Goal: Task Accomplishment & Management: Manage account settings

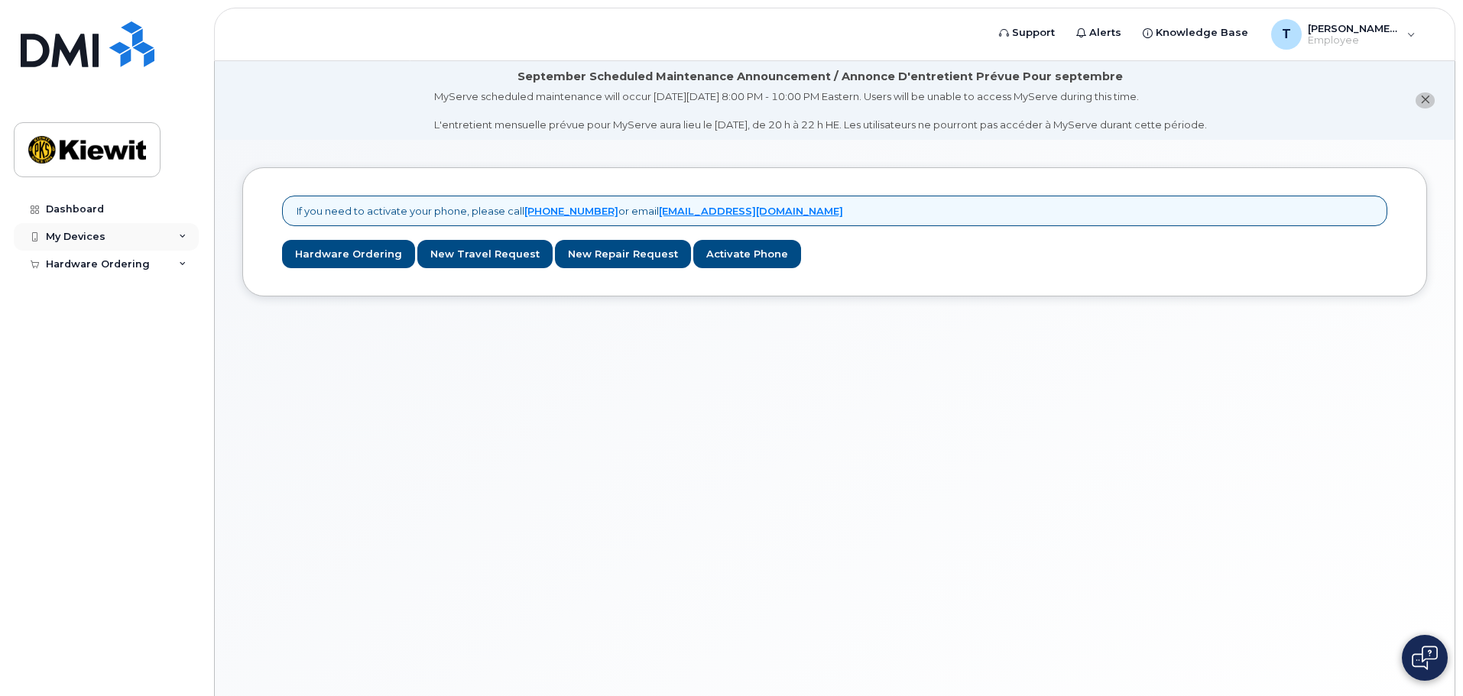
click at [175, 235] on div "My Devices" at bounding box center [106, 237] width 185 height 28
click at [357, 251] on link "Hardware Ordering" at bounding box center [348, 254] width 133 height 28
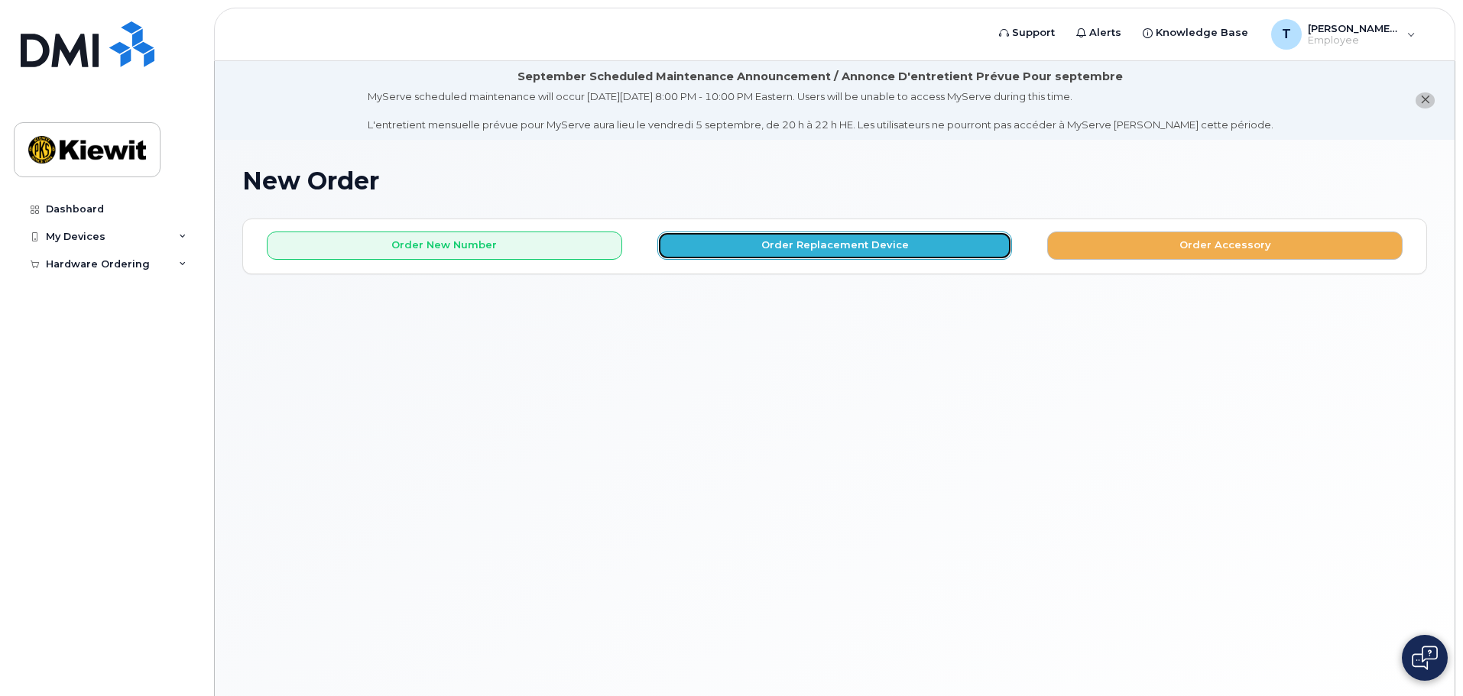
click at [774, 251] on button "Order Replacement Device" at bounding box center [834, 246] width 355 height 28
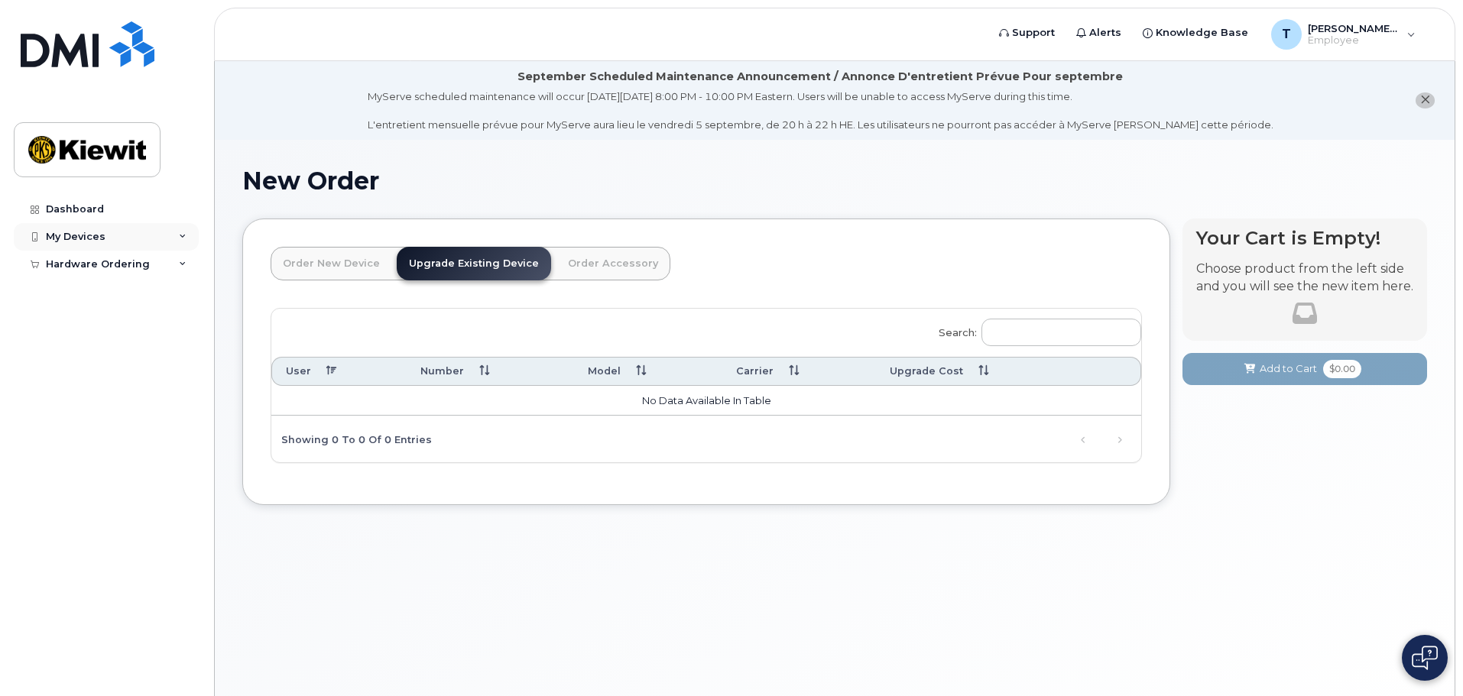
click at [75, 238] on div "My Devices" at bounding box center [76, 237] width 60 height 12
click at [79, 264] on div "Hardware Ordering" at bounding box center [98, 264] width 104 height 12
click at [80, 292] on div "New Order" at bounding box center [82, 292] width 58 height 14
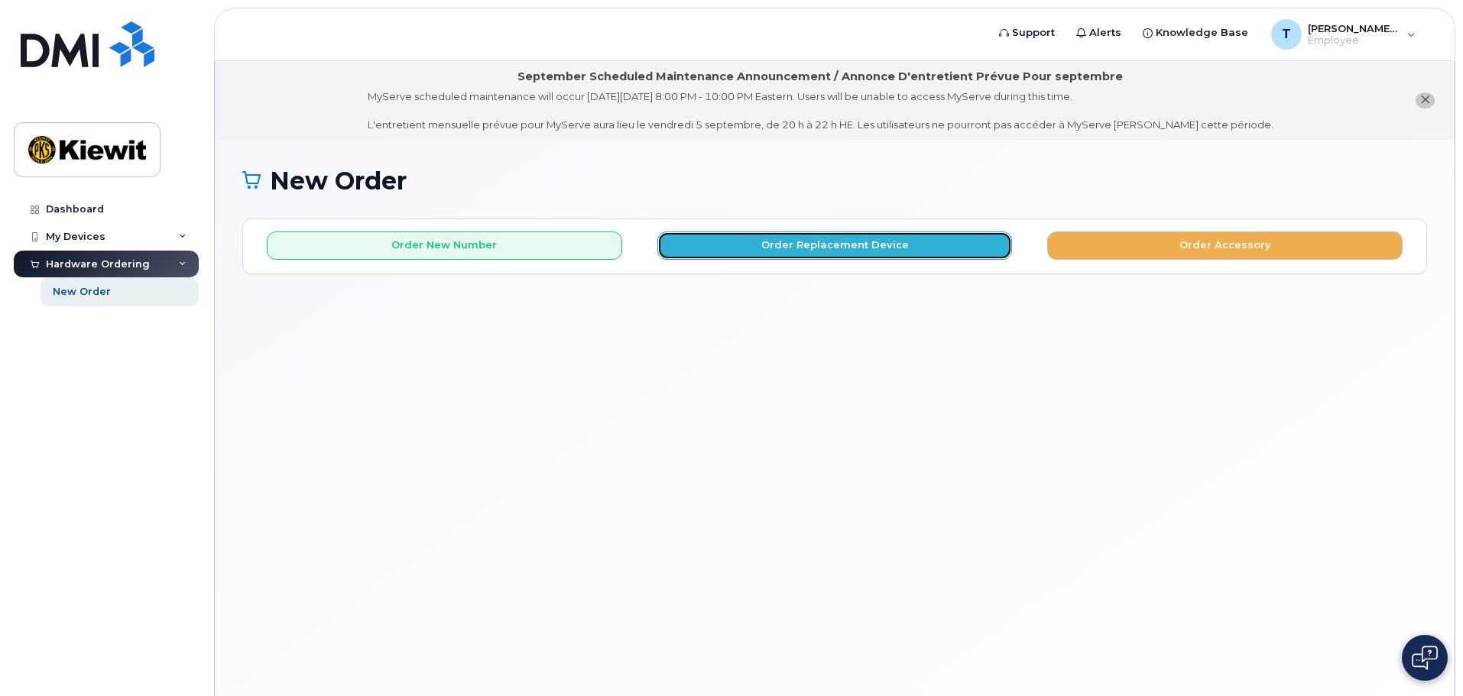
click at [777, 246] on button "Order Replacement Device" at bounding box center [834, 246] width 355 height 28
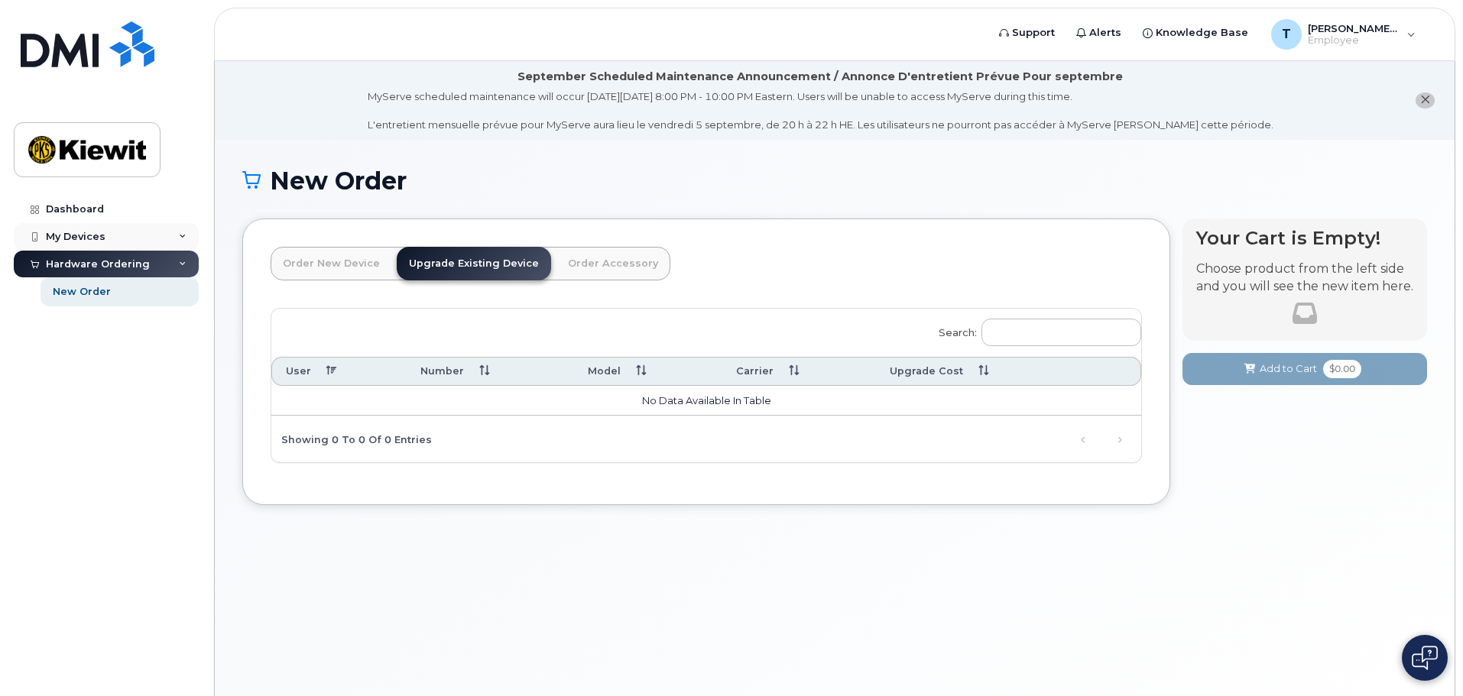
click at [68, 229] on div "My Devices" at bounding box center [106, 237] width 185 height 28
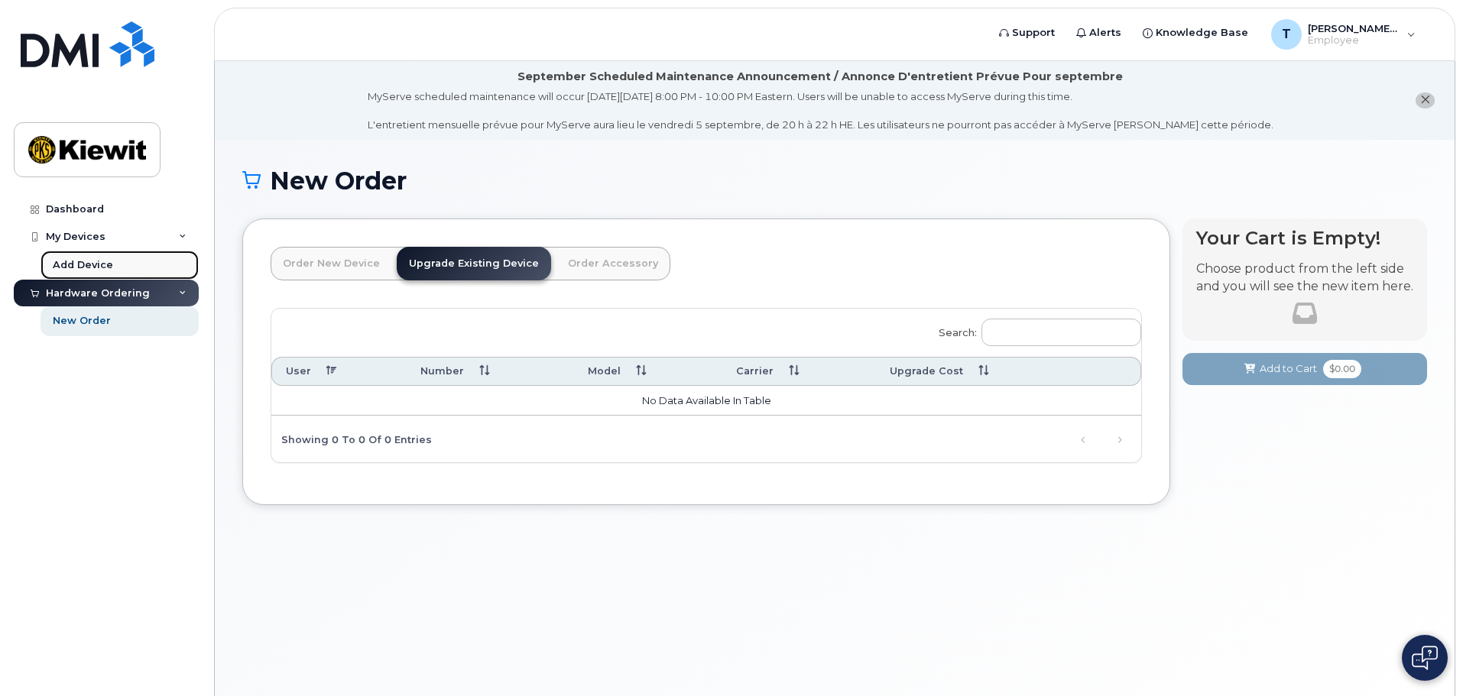
click at [73, 259] on div "Add Device" at bounding box center [83, 265] width 60 height 14
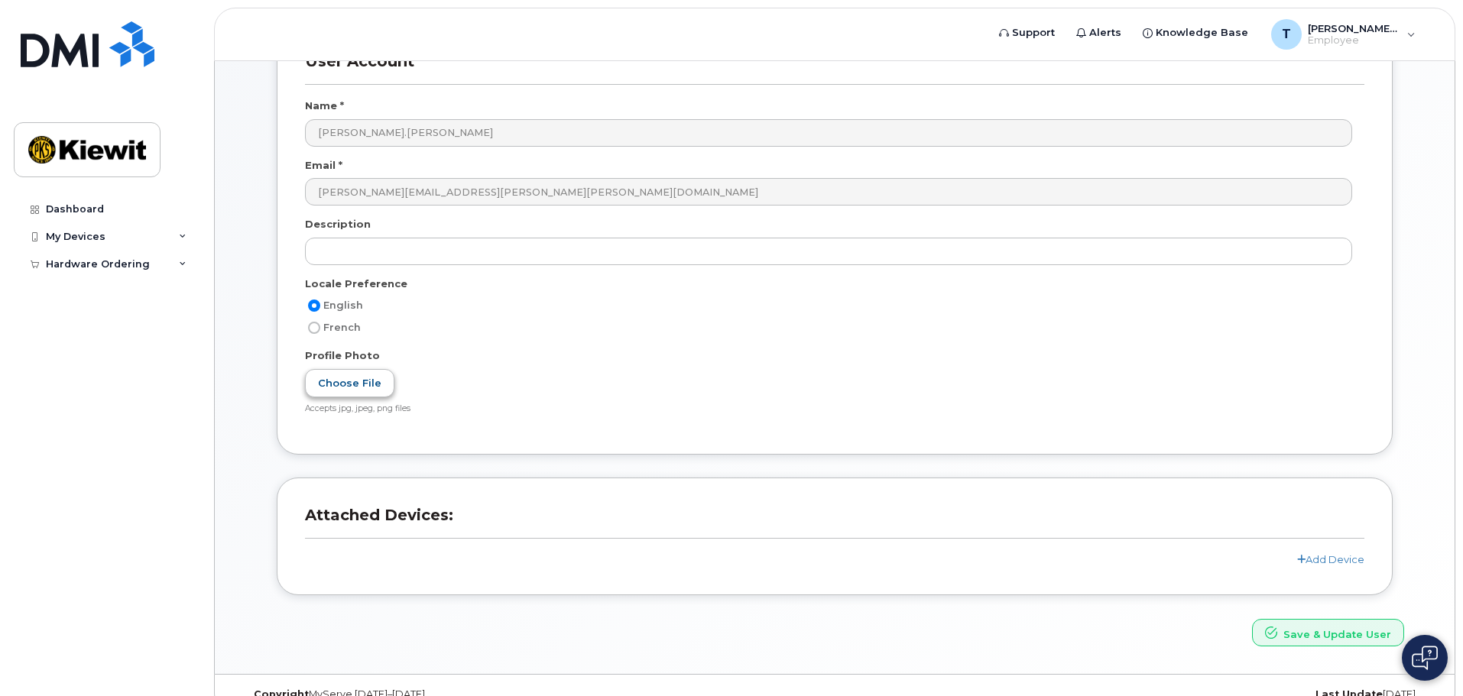
scroll to position [222, 0]
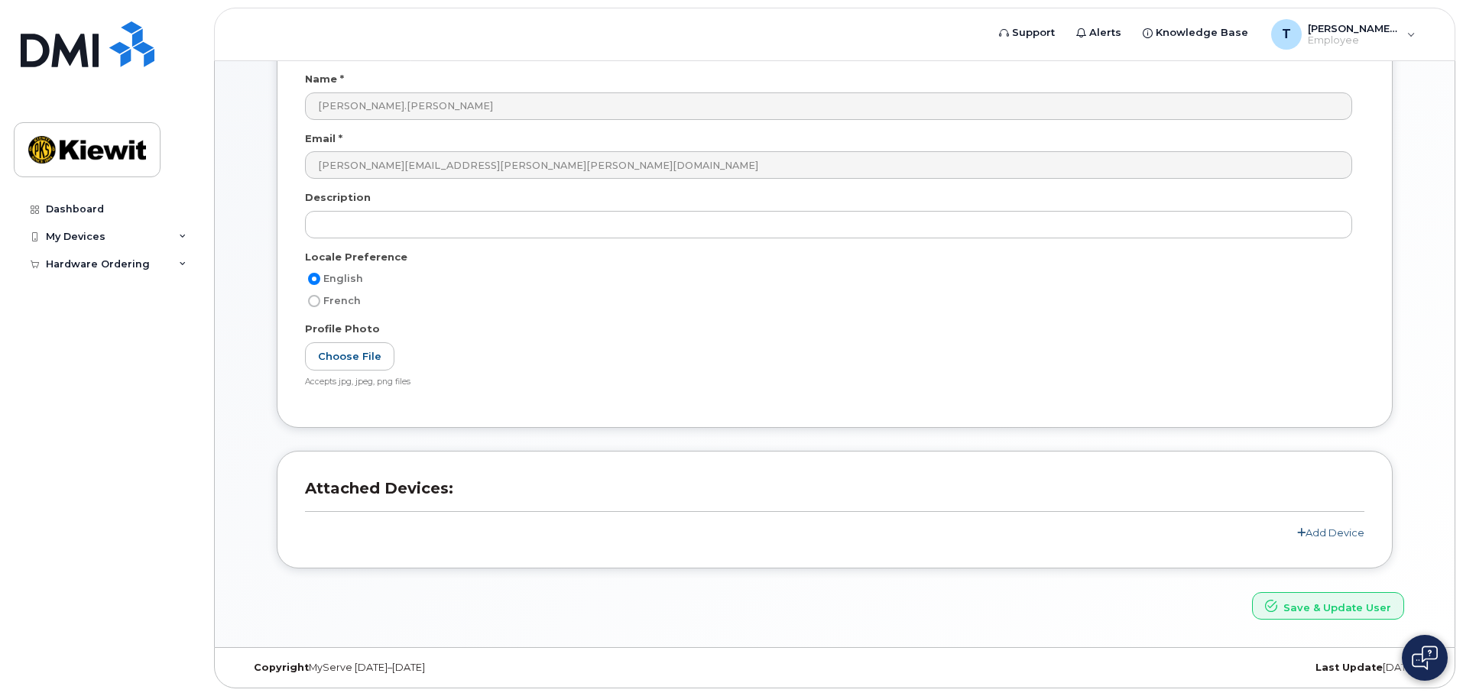
click at [1348, 529] on link "Add Device" at bounding box center [1330, 533] width 67 height 12
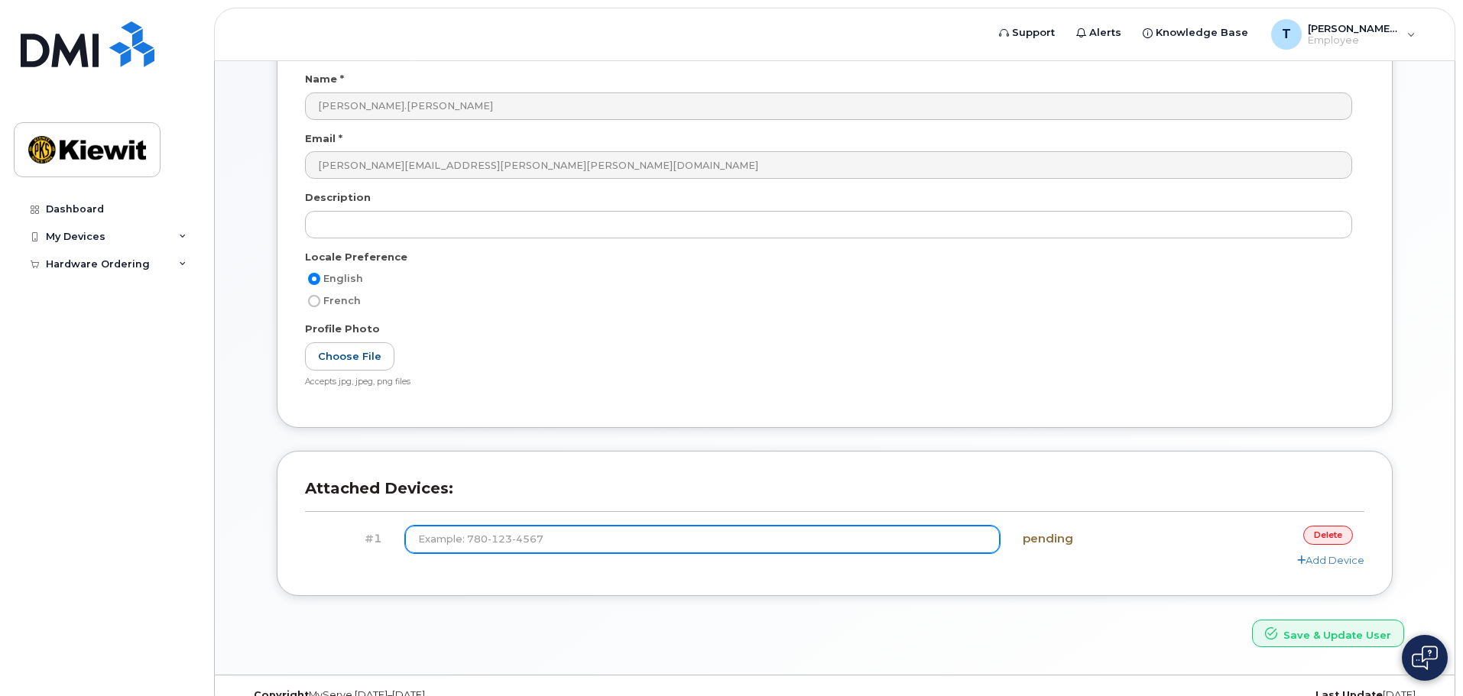
click at [617, 536] on input at bounding box center [702, 540] width 595 height 28
type input "(913) 942-4949"
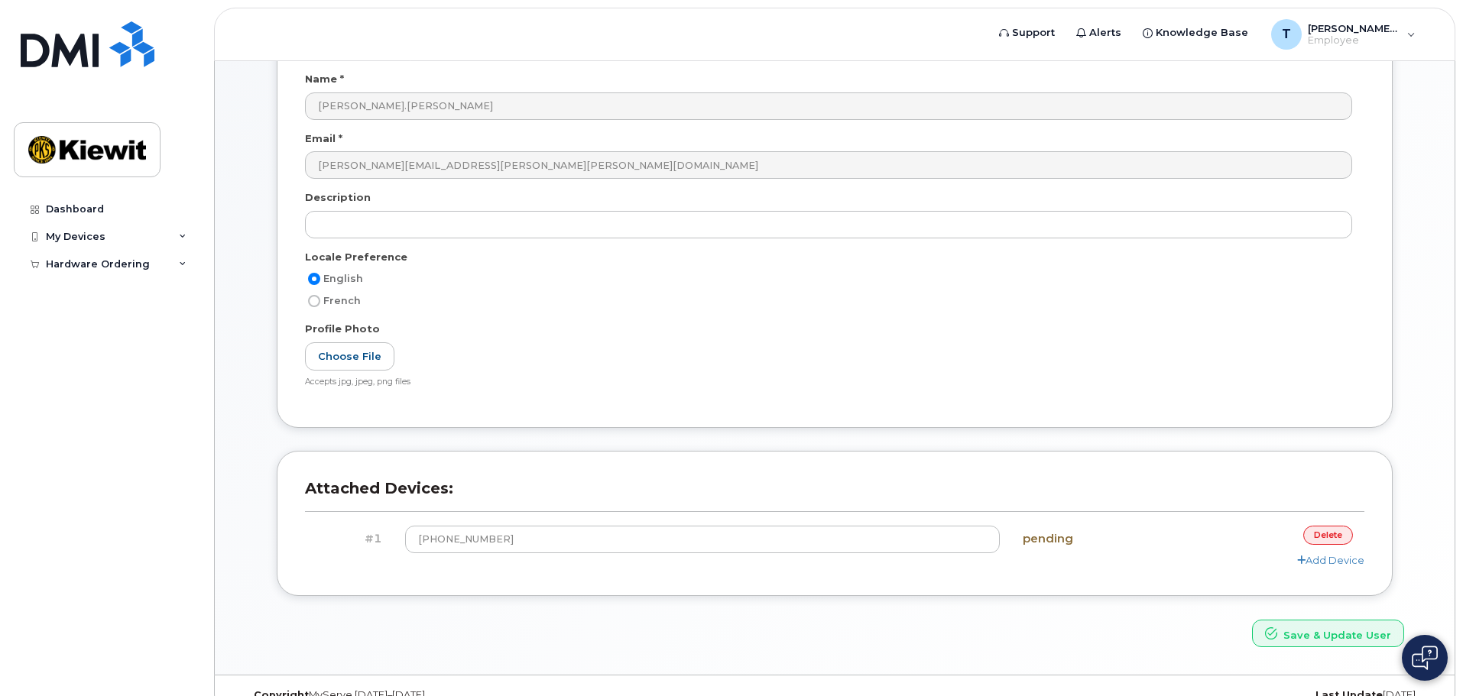
click at [664, 612] on div "Attached Devices: #1 (913) 942-4949 pending delete Add Device" at bounding box center [834, 535] width 1139 height 168
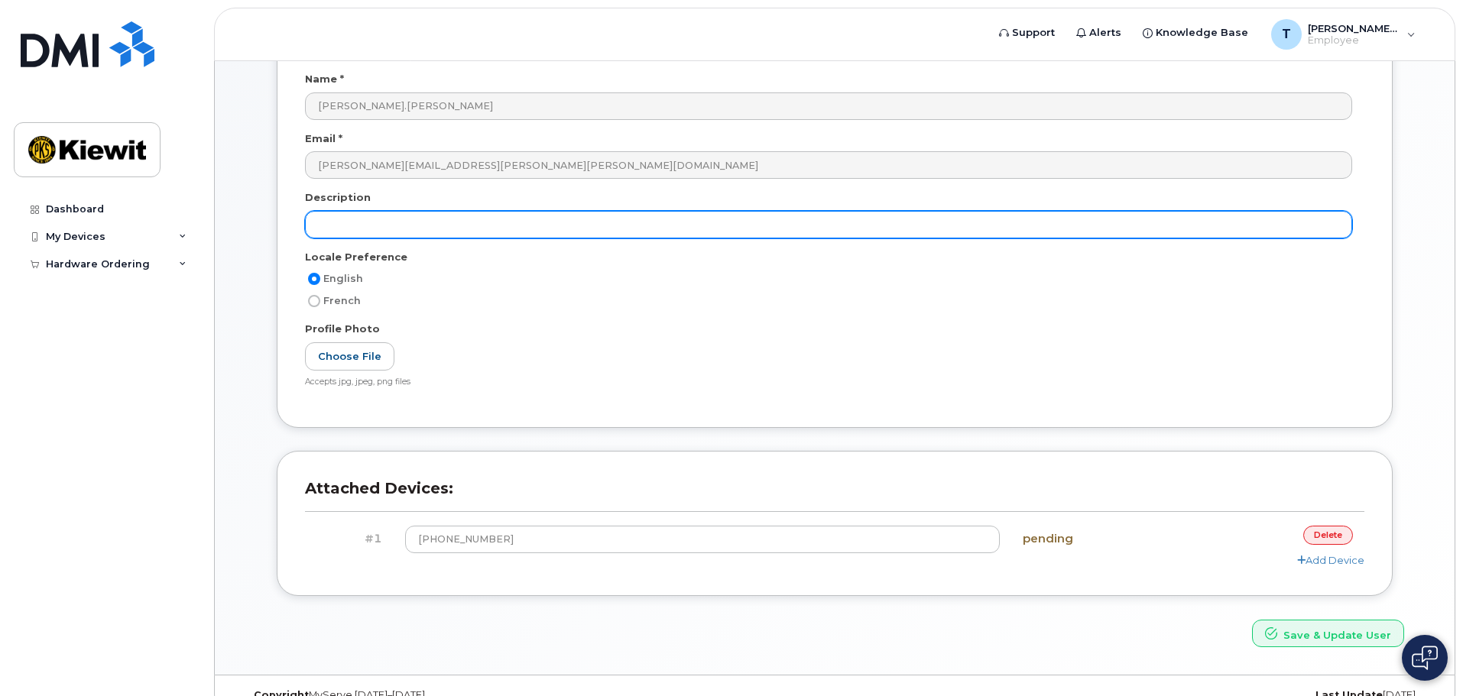
click at [494, 231] on input "text" at bounding box center [828, 225] width 1047 height 28
type input "w"
type input "iphone 15"
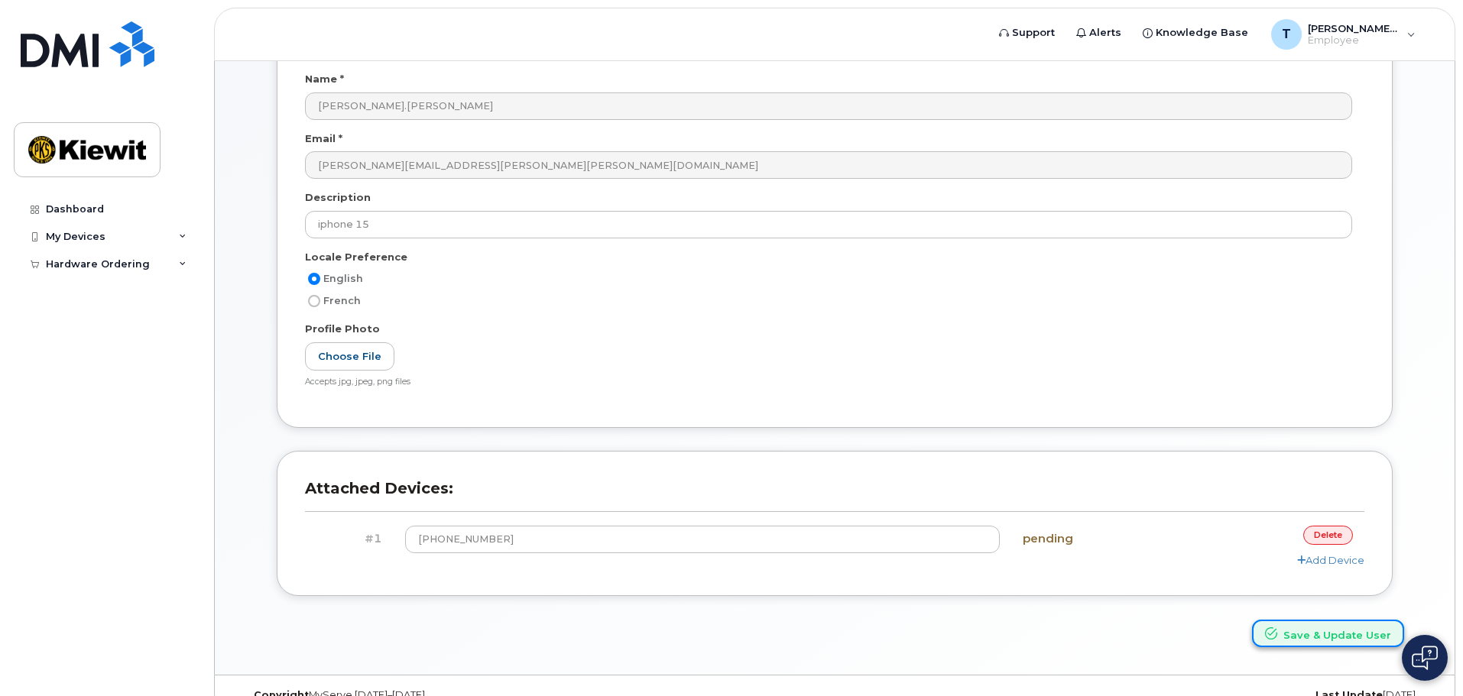
click at [1294, 634] on button "Save & Update User" at bounding box center [1328, 634] width 152 height 28
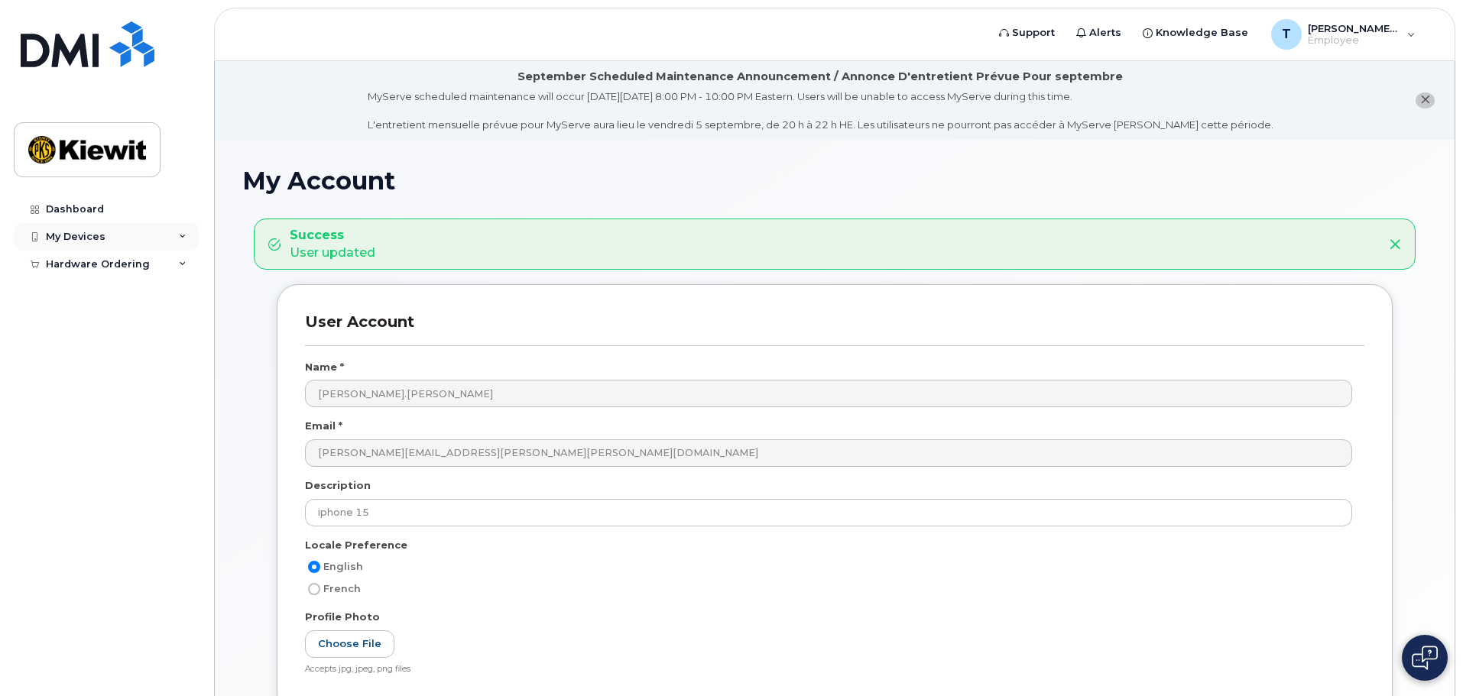
click at [184, 240] on icon at bounding box center [183, 237] width 8 height 8
click at [67, 232] on div "My Devices" at bounding box center [76, 237] width 60 height 12
click at [51, 262] on div "Hardware Ordering" at bounding box center [98, 264] width 104 height 12
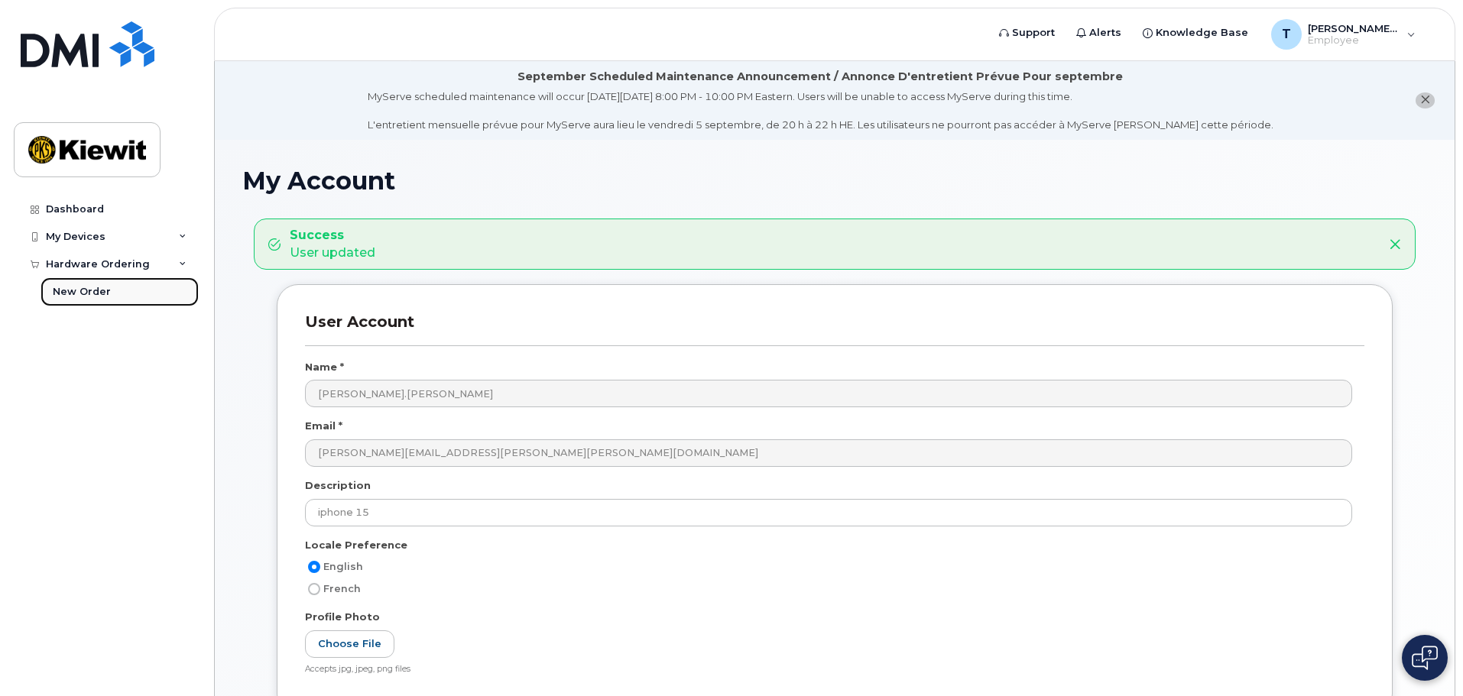
click at [73, 287] on div "New Order" at bounding box center [82, 292] width 58 height 14
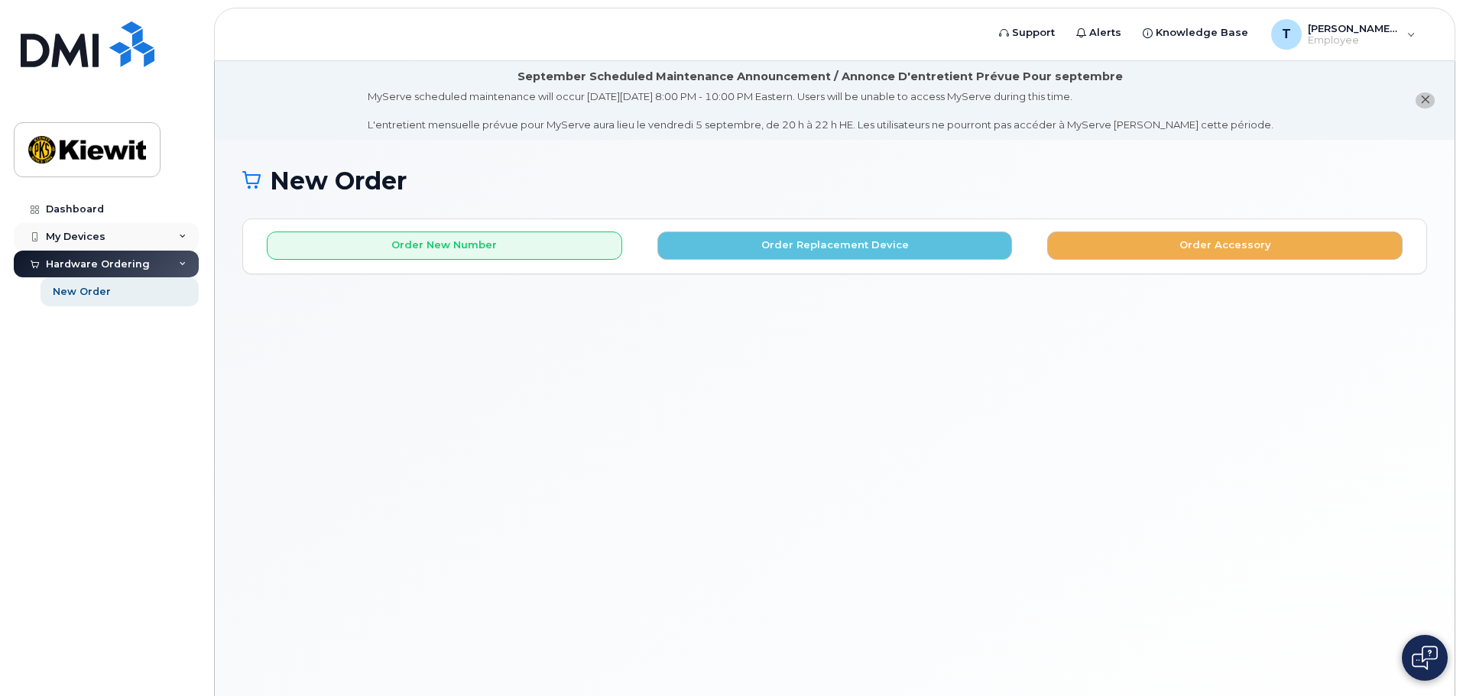
click at [86, 238] on div "My Devices" at bounding box center [76, 237] width 60 height 12
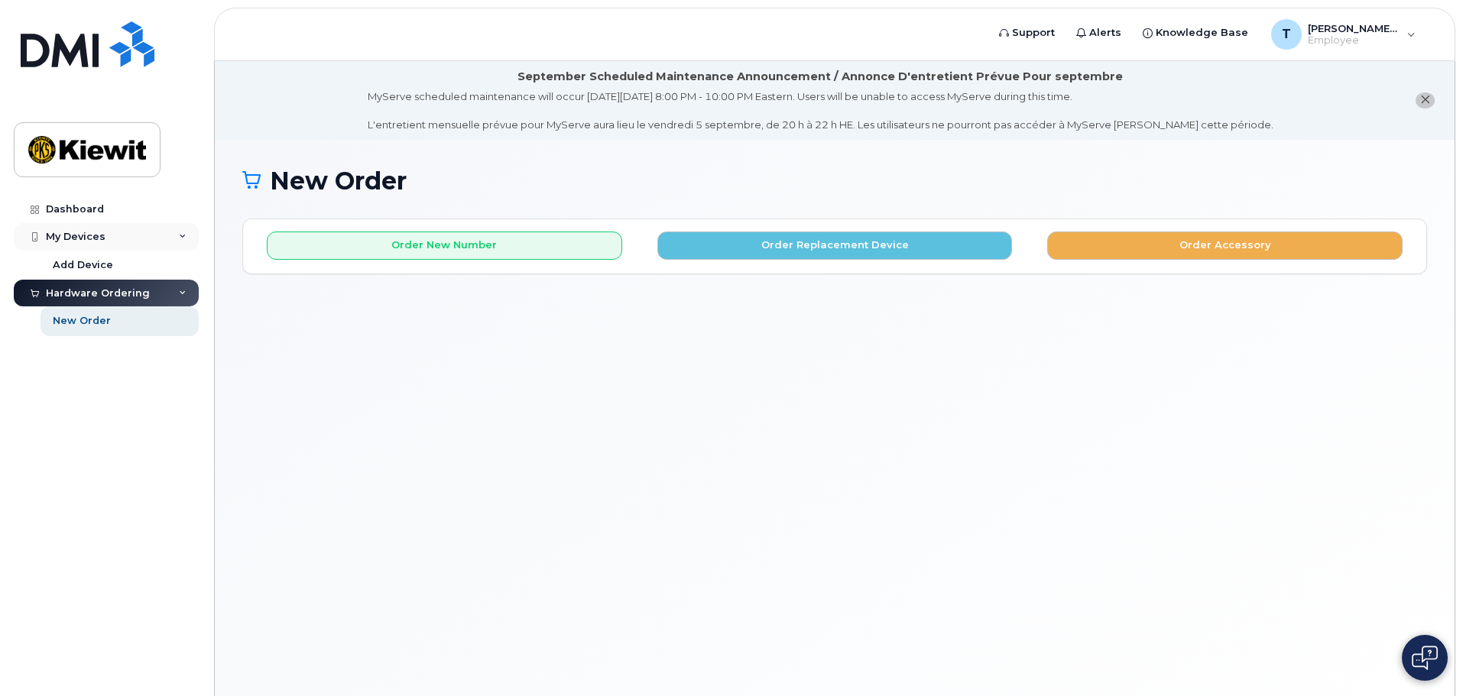
click at [87, 244] on div "My Devices" at bounding box center [106, 237] width 185 height 28
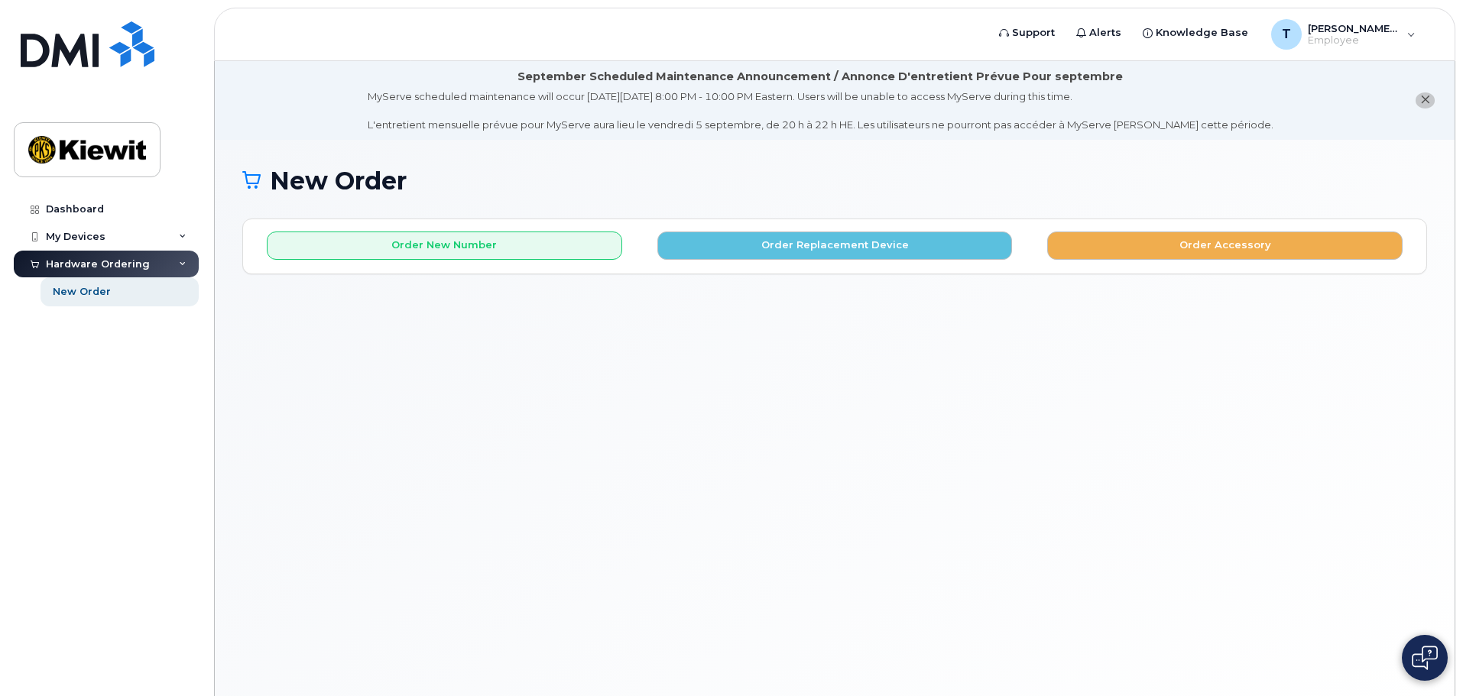
click at [676, 342] on div "New Order × Share This Order If you want to allow others to create or edit orde…" at bounding box center [835, 437] width 1240 height 594
